Goal: Transaction & Acquisition: Purchase product/service

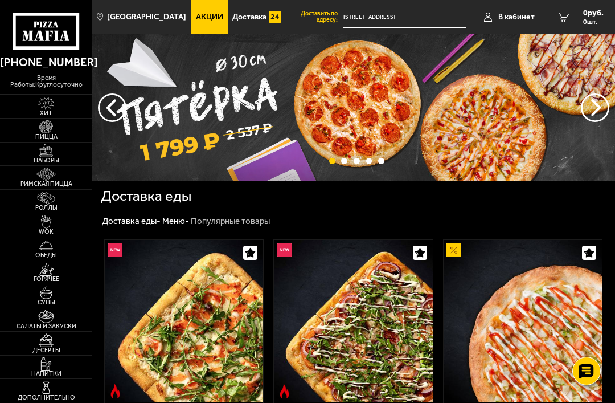
scroll to position [16, 0]
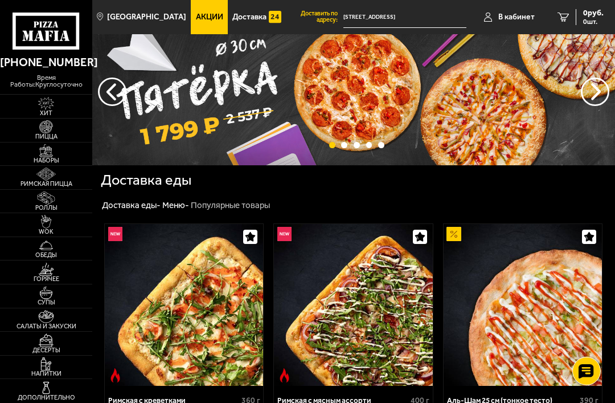
click at [40, 132] on img at bounding box center [46, 126] width 25 height 13
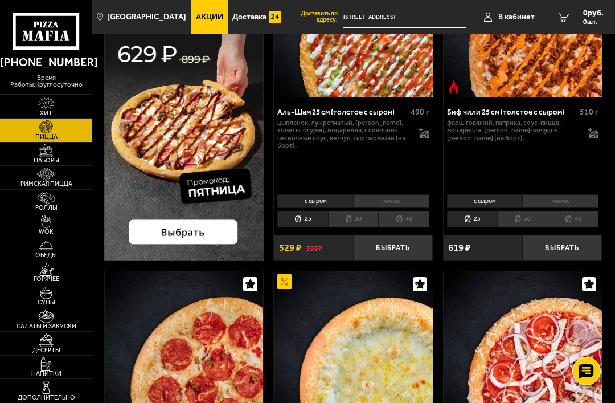
scroll to position [165, 0]
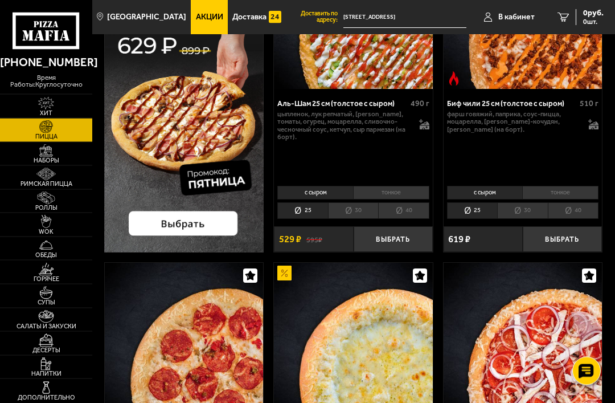
click at [413, 239] on button "Выбрать" at bounding box center [393, 240] width 79 height 26
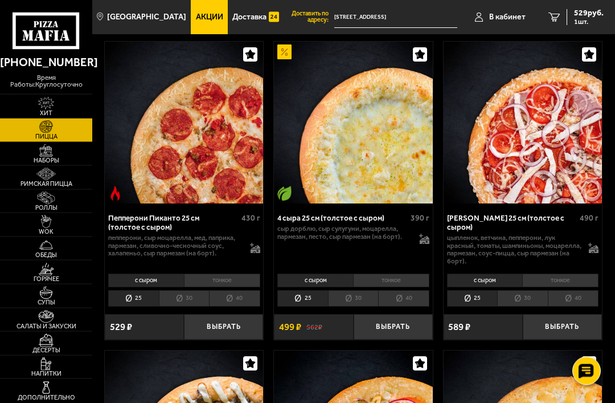
scroll to position [403, 0]
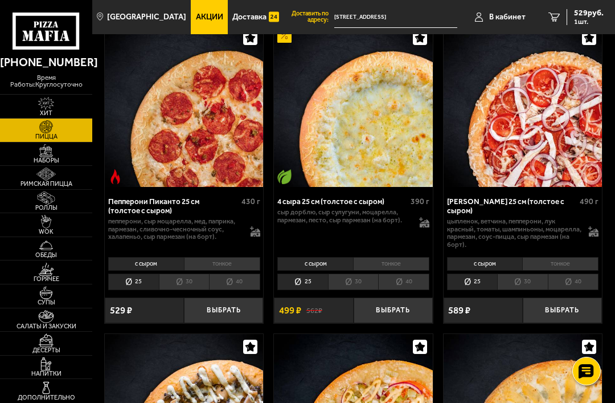
click at [569, 307] on button "Выбрать" at bounding box center [562, 310] width 79 height 26
click at [580, 17] on span "1030 руб." at bounding box center [587, 13] width 34 height 8
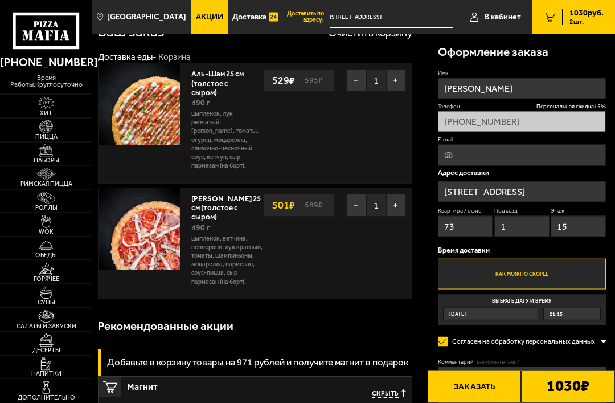
scroll to position [31, 0]
click at [491, 402] on button "Заказать" at bounding box center [475, 386] width 94 height 32
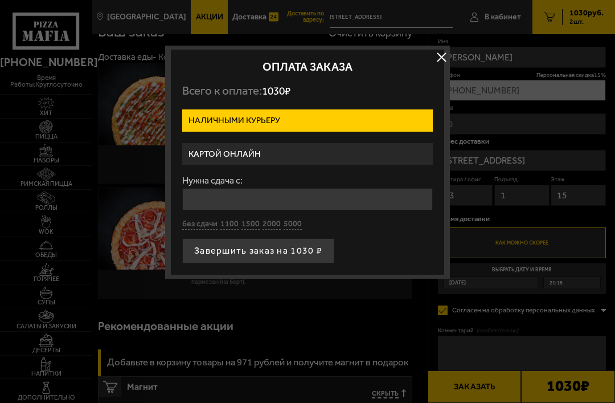
click at [437, 58] on button "button" at bounding box center [441, 56] width 17 height 17
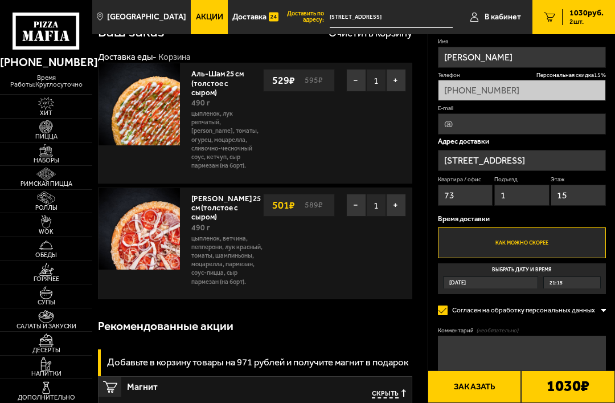
click at [33, 118] on link "Хит" at bounding box center [46, 106] width 92 height 23
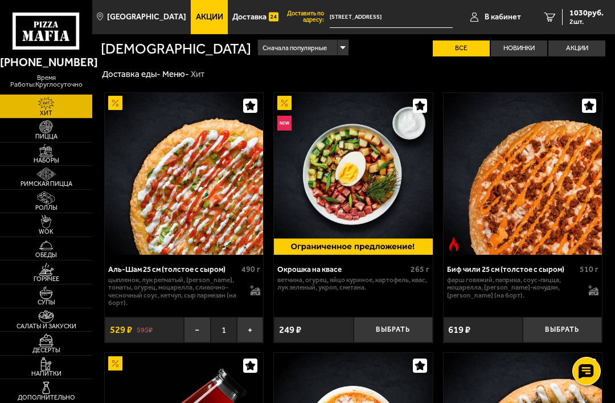
click at [36, 157] on img at bounding box center [46, 150] width 25 height 13
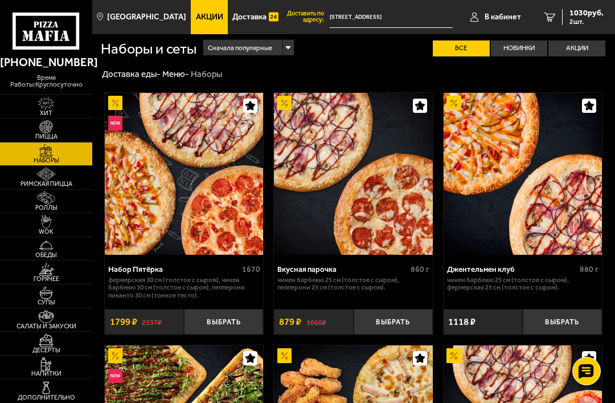
click at [40, 157] on img at bounding box center [46, 150] width 25 height 13
click at [56, 157] on img at bounding box center [46, 150] width 25 height 13
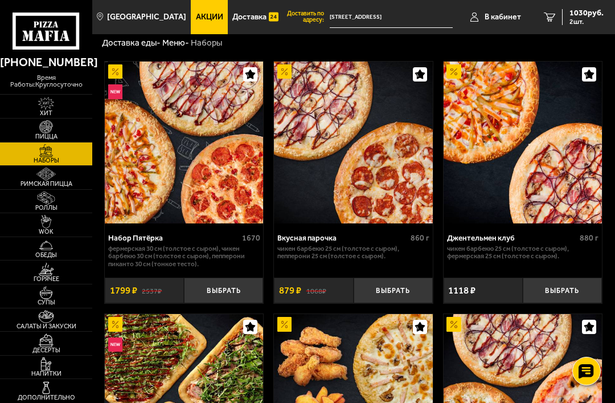
scroll to position [30, 0]
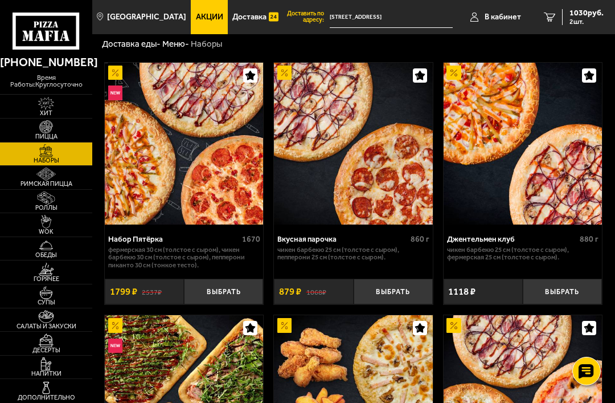
click at [47, 124] on img at bounding box center [46, 126] width 25 height 13
click at [46, 154] on img at bounding box center [46, 150] width 25 height 13
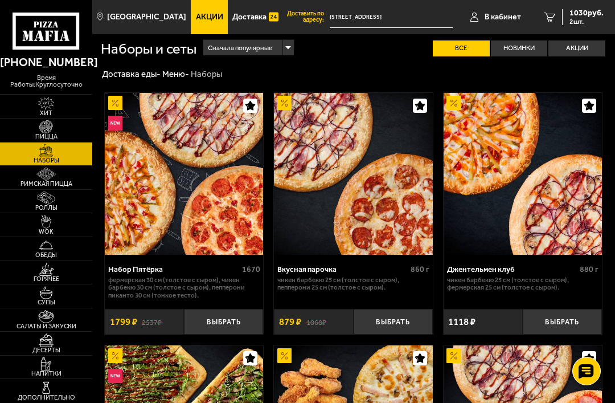
click at [35, 132] on img at bounding box center [46, 126] width 25 height 13
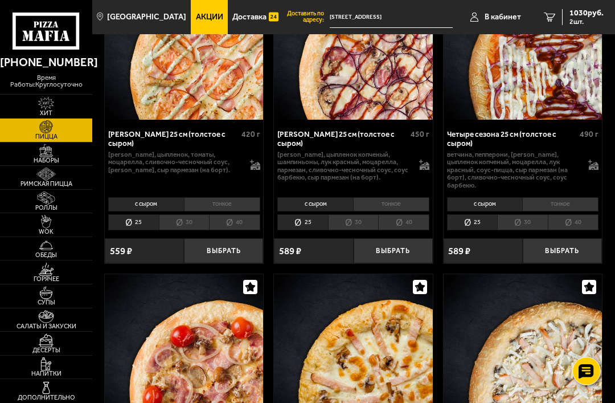
scroll to position [2008, 0]
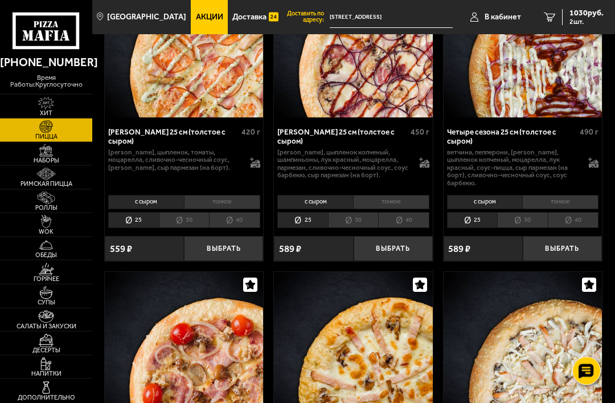
click at [244, 236] on button "Выбрать" at bounding box center [223, 249] width 79 height 26
click at [581, 21] on span "3 шт." at bounding box center [587, 21] width 34 height 7
